Goal: Check status: Check status

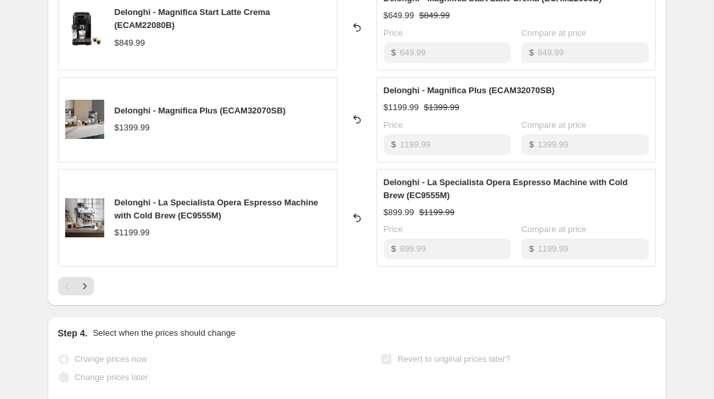
scroll to position [784, 0]
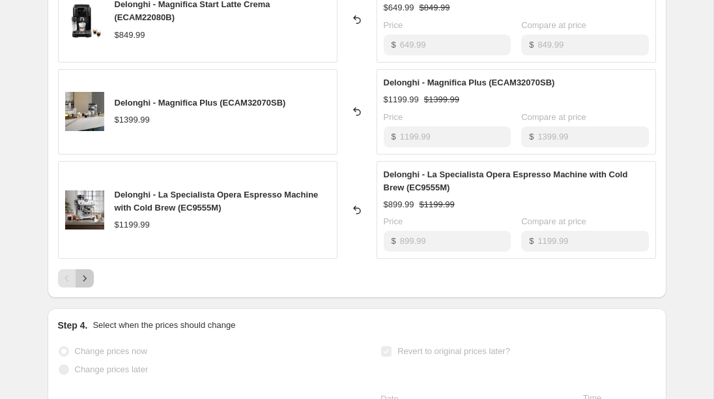
click at [83, 276] on icon "Next" at bounding box center [84, 278] width 13 height 13
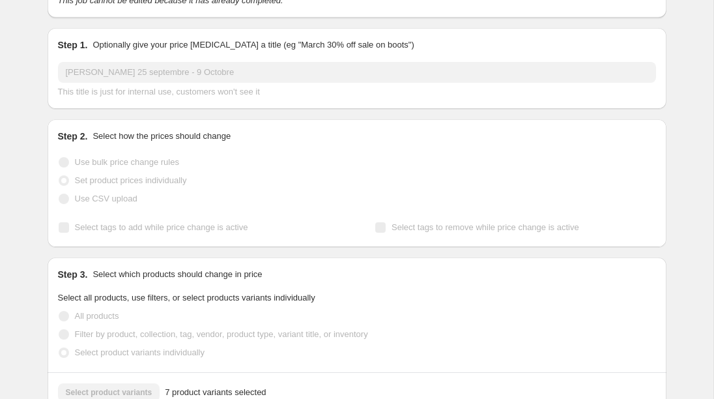
scroll to position [0, 0]
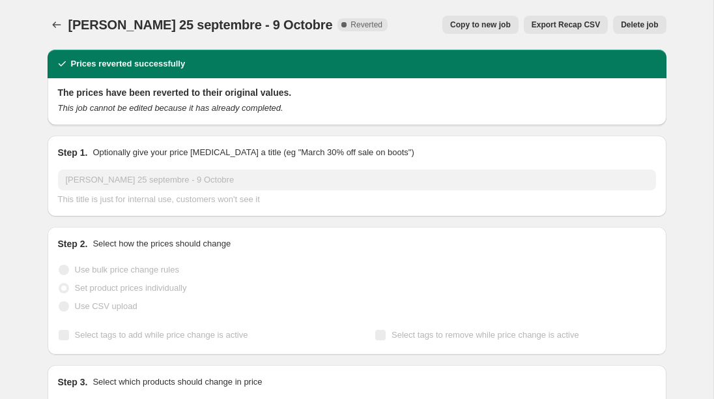
click at [50, 20] on button "Price change jobs" at bounding box center [57, 25] width 18 height 18
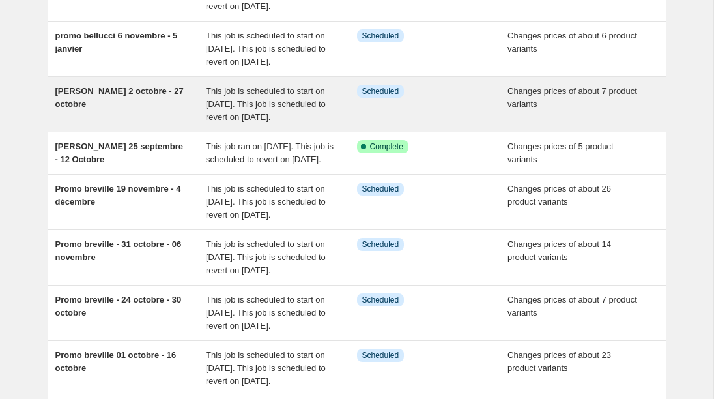
scroll to position [208, 0]
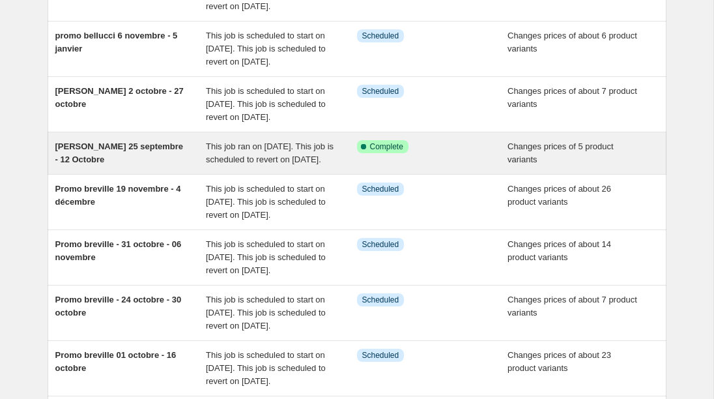
click at [232, 164] on span "This job ran on [DATE]. This job is scheduled to revert on [DATE]." at bounding box center [270, 152] width 128 height 23
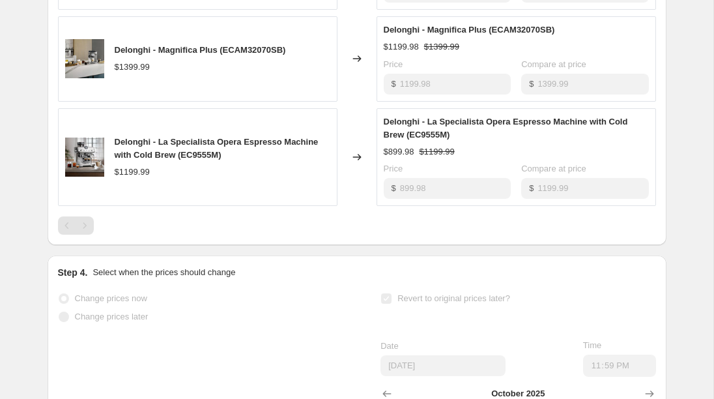
scroll to position [946, 0]
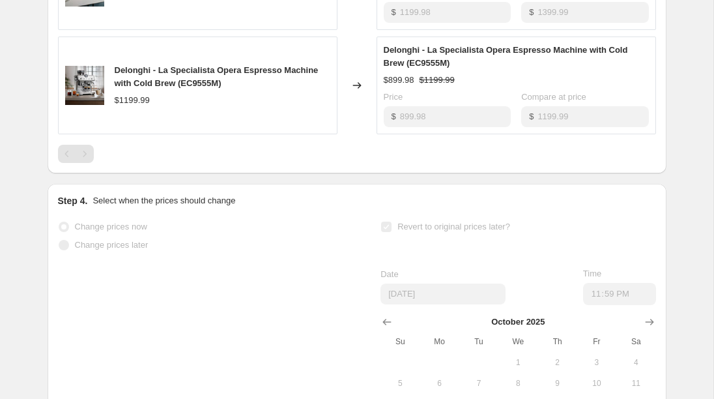
click at [78, 163] on div "Pagination" at bounding box center [85, 154] width 18 height 18
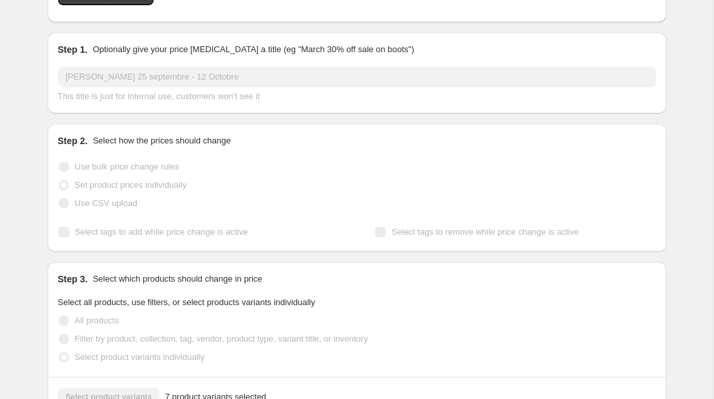
scroll to position [0, 0]
